Goal: Information Seeking & Learning: Learn about a topic

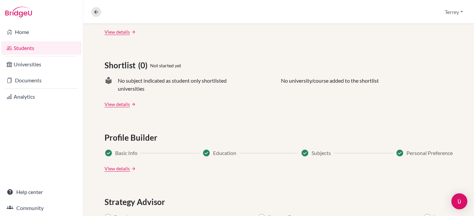
scroll to position [370, 0]
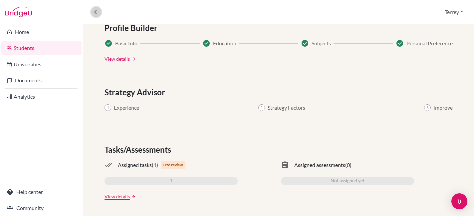
click at [99, 10] on icon at bounding box center [96, 12] width 6 height 6
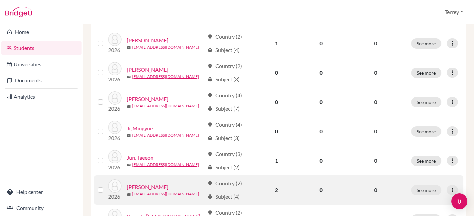
scroll to position [431, 0]
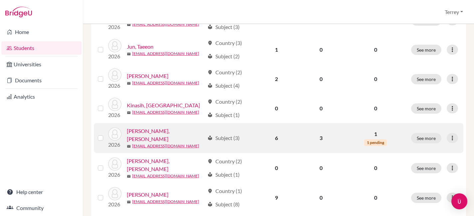
click at [143, 127] on link "[PERSON_NAME], [PERSON_NAME]" at bounding box center [166, 135] width 78 height 16
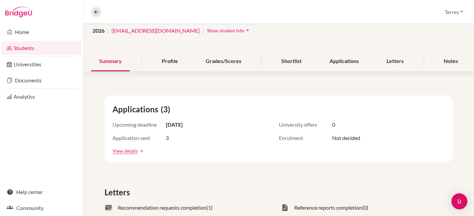
scroll to position [68, 0]
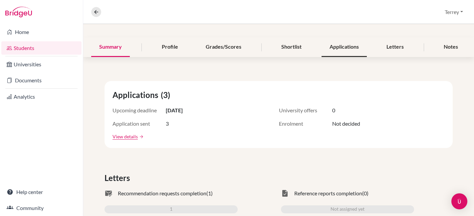
click at [341, 47] on div "Applications" at bounding box center [343, 47] width 45 height 20
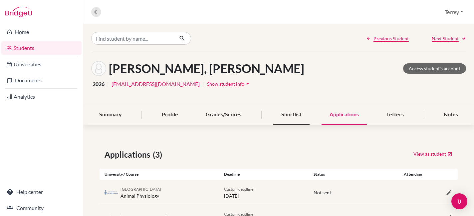
click at [288, 113] on div "Shortlist" at bounding box center [291, 115] width 36 height 20
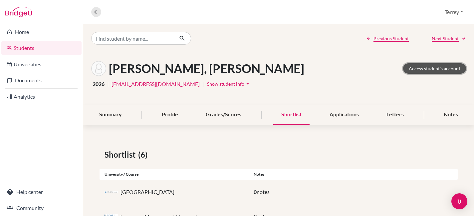
click at [433, 71] on link "Access student's account" at bounding box center [434, 68] width 63 height 10
